Goal: Task Accomplishment & Management: Use online tool/utility

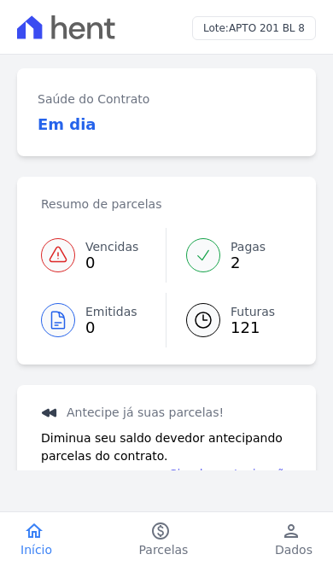
click at [300, 549] on span "Dados" at bounding box center [294, 549] width 38 height 17
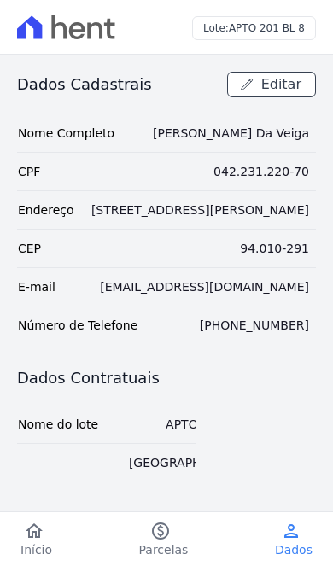
scroll to position [-1, 0]
click at [39, 542] on span "Início" at bounding box center [36, 549] width 32 height 17
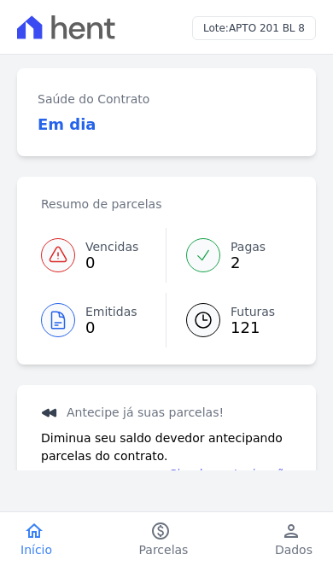
click at [155, 543] on span "Parcelas" at bounding box center [164, 549] width 50 height 17
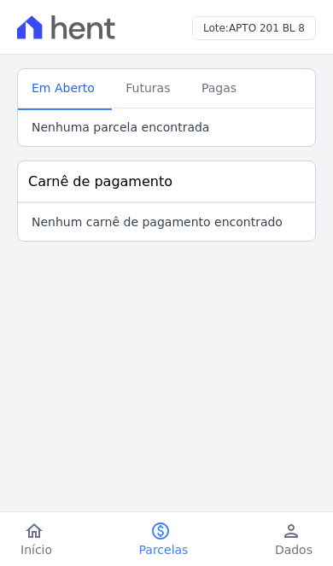
click at [216, 90] on span "Pagas" at bounding box center [218, 88] width 55 height 34
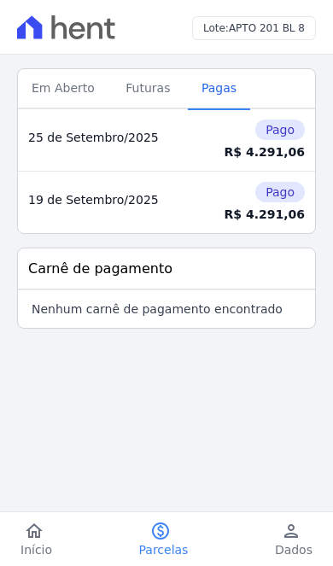
click at [149, 90] on span "Futuras" at bounding box center [147, 88] width 65 height 34
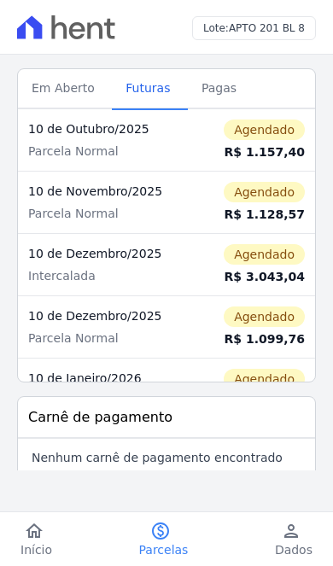
click at [61, 71] on span "Em Aberto" at bounding box center [63, 88] width 84 height 34
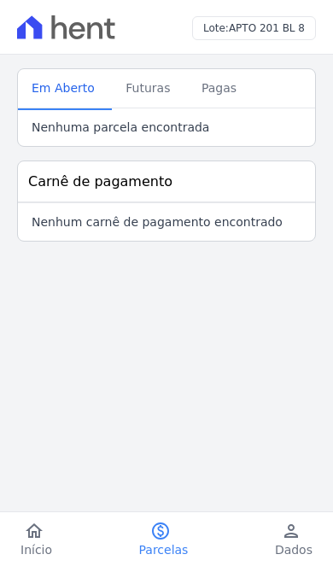
click at [44, 545] on span "Início" at bounding box center [36, 549] width 32 height 17
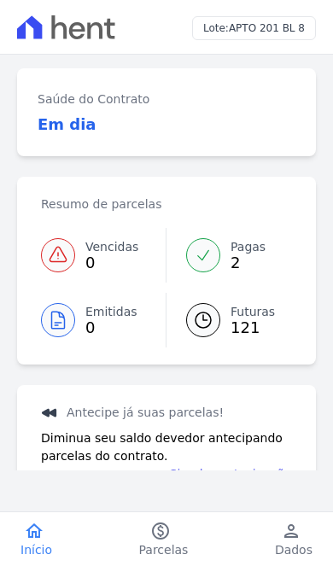
click at [262, 477] on link "Simular antecipação" at bounding box center [231, 474] width 122 height 18
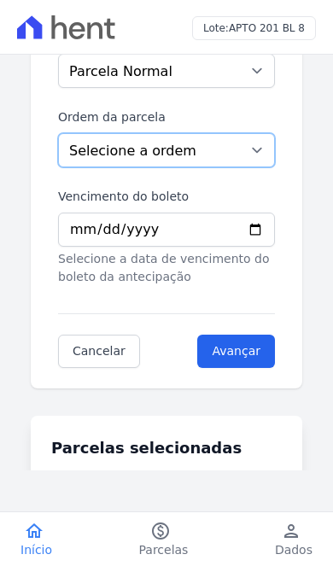
click at [260, 154] on select "Selecione a ordem Últimas parcelas Primeiras parcelas" at bounding box center [166, 150] width 217 height 34
select select "ending"
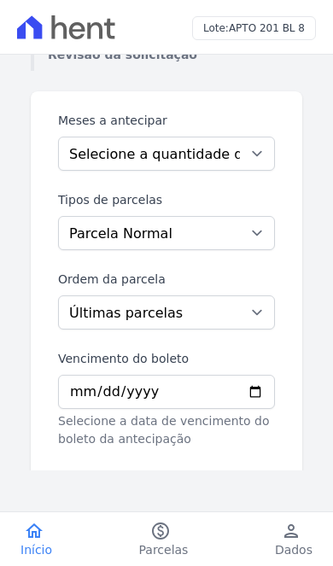
scroll to position [144, 15]
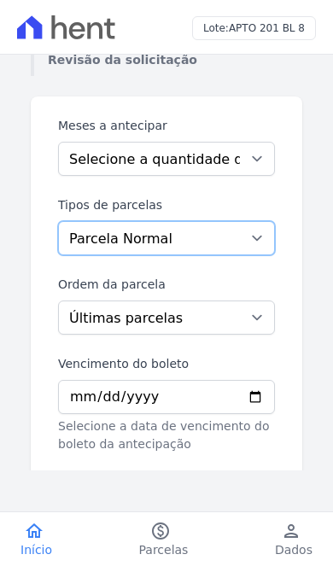
click at [245, 245] on select "Parcela Normal Intercalada" at bounding box center [166, 238] width 217 height 34
select select "interleaved"
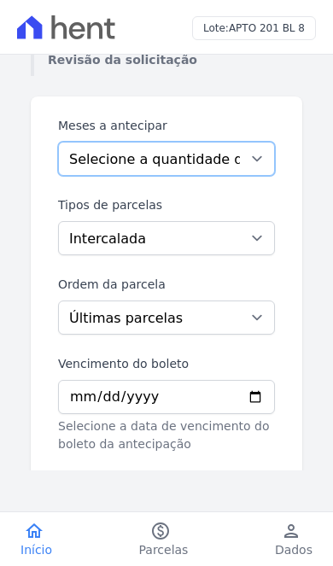
click at [254, 166] on select "Selecione a quantidade de meses a antecipar 1 2 3 4 5 6 7 8 9 10 11 12 13 14 15…" at bounding box center [166, 159] width 217 height 34
select select "2"
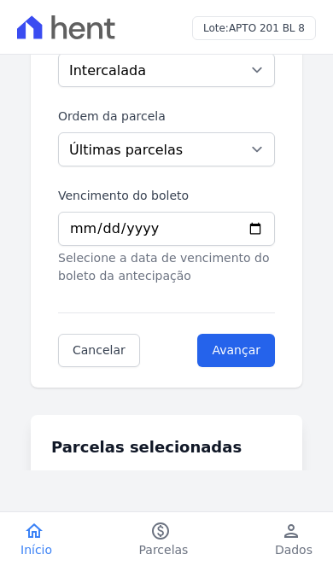
scroll to position [312, 0]
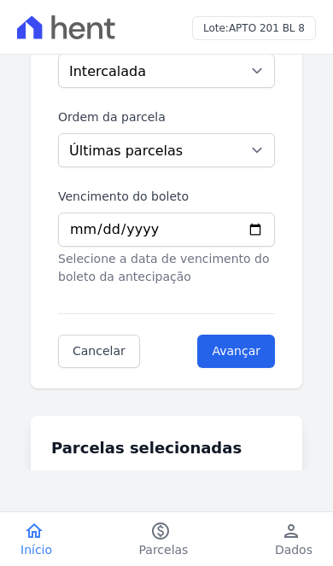
click at [259, 349] on input "Avançar" at bounding box center [236, 351] width 78 height 33
